Goal: Find specific page/section: Find specific page/section

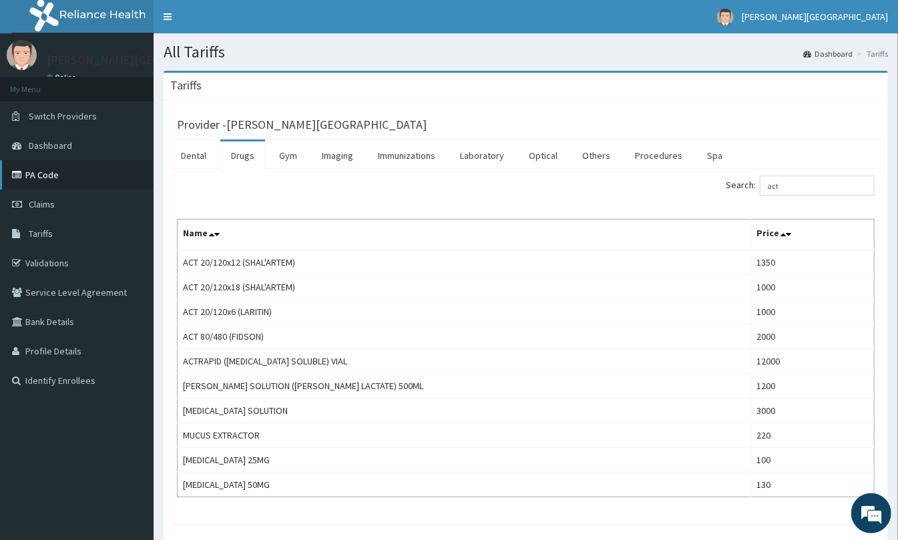
click at [73, 182] on link "PA Code" at bounding box center [77, 174] width 154 height 29
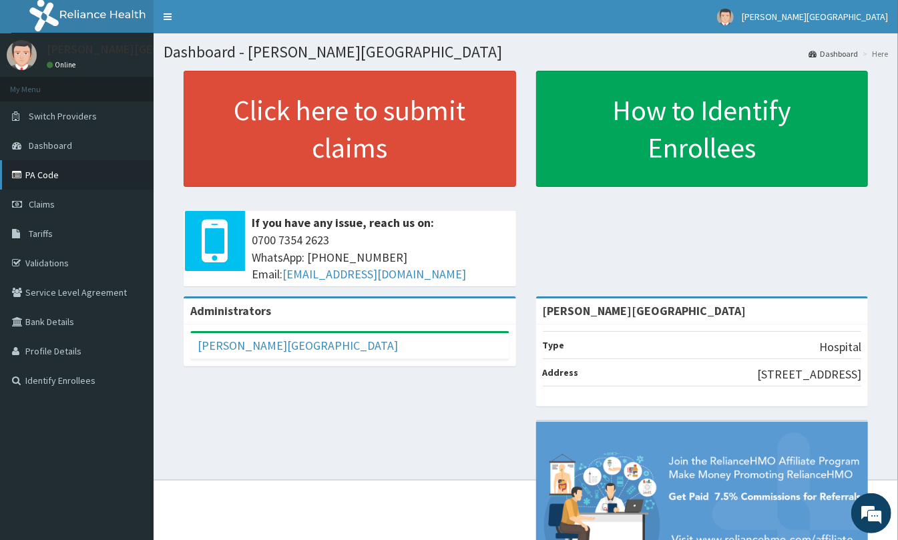
click at [38, 182] on link "PA Code" at bounding box center [77, 174] width 154 height 29
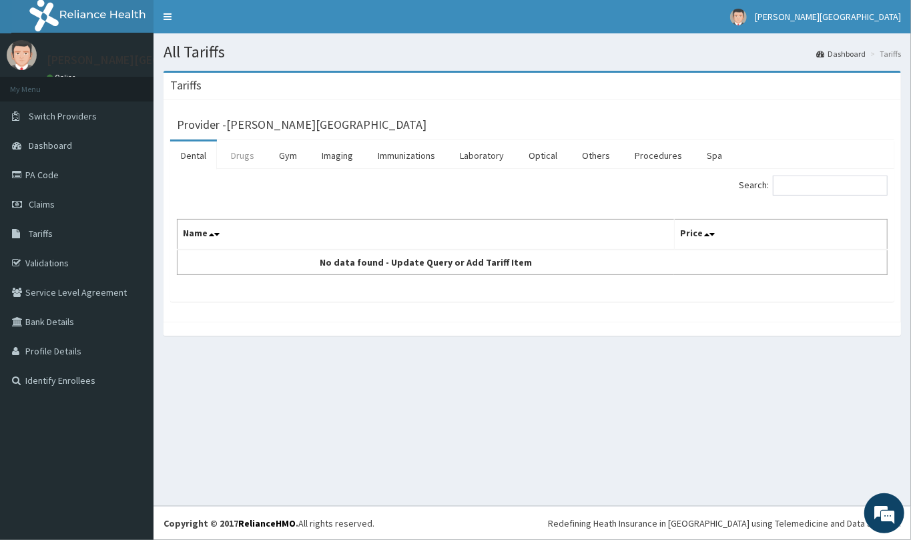
click at [251, 161] on link "Drugs" at bounding box center [242, 156] width 45 height 28
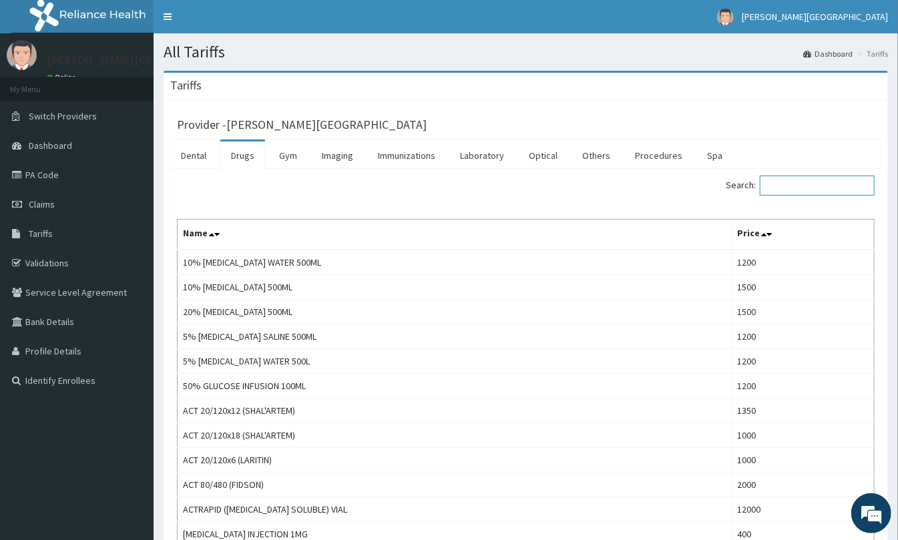
click at [800, 190] on input "Search:" at bounding box center [817, 186] width 115 height 20
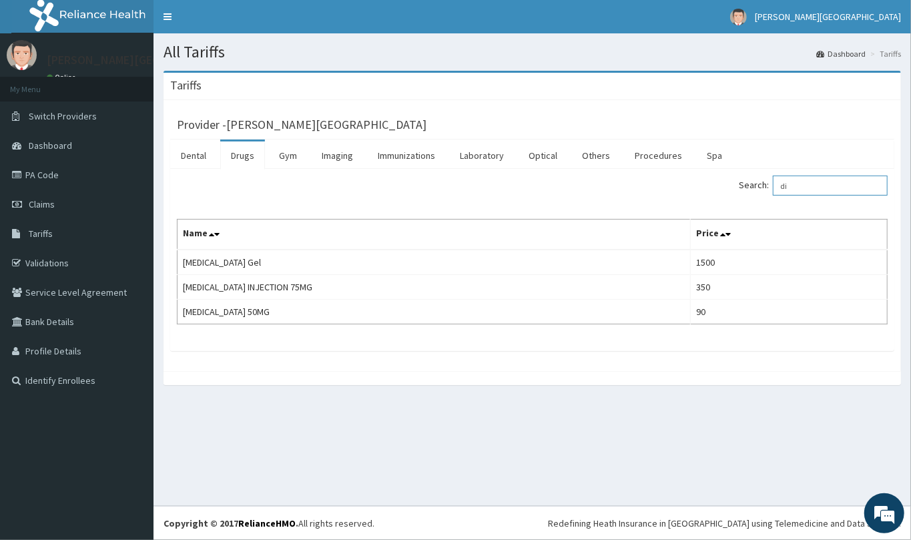
type input "d"
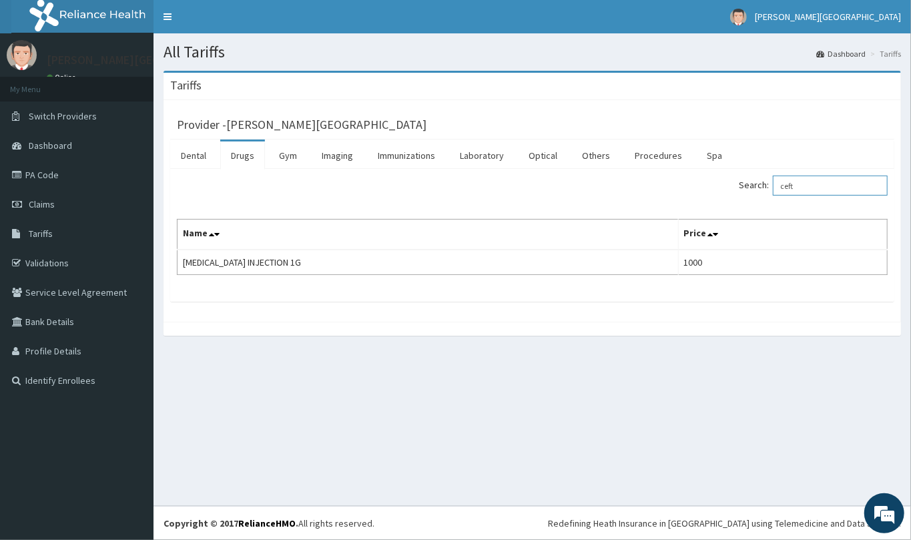
type input "ceft"
